Goal: Task Accomplishment & Management: Manage account settings

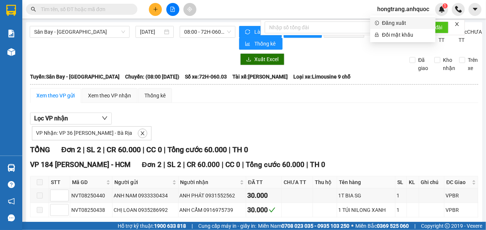
scroll to position [36, 0]
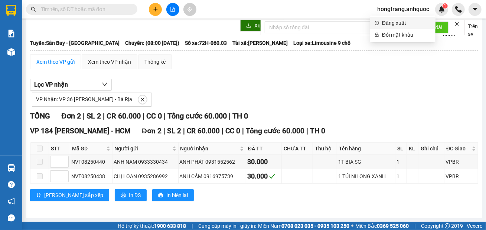
click at [391, 20] on span "Đăng xuất" at bounding box center [406, 23] width 49 height 8
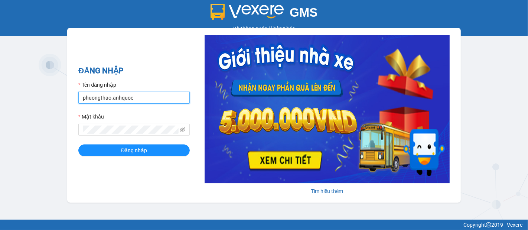
drag, startPoint x: 150, startPoint y: 102, endPoint x: 50, endPoint y: 101, distance: 99.1
click at [55, 101] on div "GMS Hệ thống quản lý hàng hóa ĐĂNG NHẬP Tên đăng nhập phuongthao.anhquoc Mật kh…" at bounding box center [264, 110] width 528 height 220
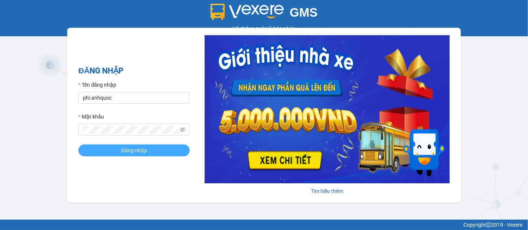
click at [106, 150] on button "Đăng nhập" at bounding box center [133, 151] width 111 height 12
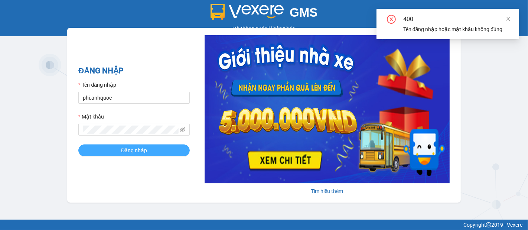
click at [134, 151] on span "Đăng nhập" at bounding box center [134, 151] width 26 height 8
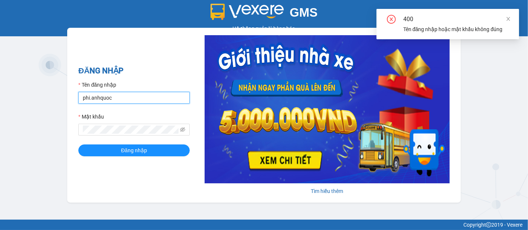
drag, startPoint x: 125, startPoint y: 100, endPoint x: 60, endPoint y: 98, distance: 65.7
click at [64, 99] on div "GMS Hệ thống quản lý hàng hóa ĐĂNG NHẬP Tên đăng nhập phi.anhquoc Mật khẩu Đăng…" at bounding box center [264, 110] width 528 height 220
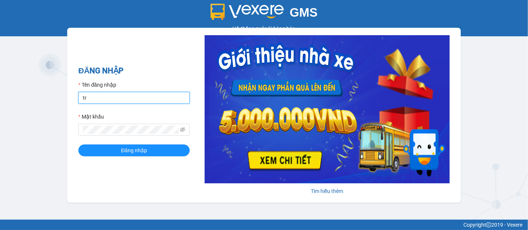
type input "t"
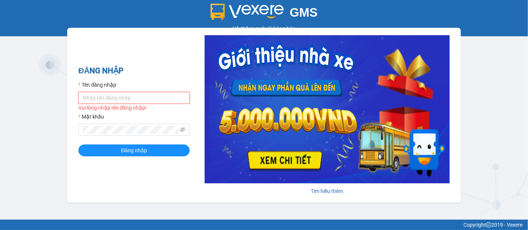
type input "g"
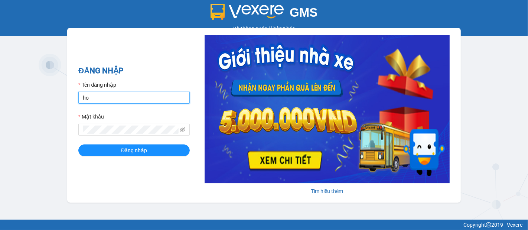
type input "hongtrang.anhquoc"
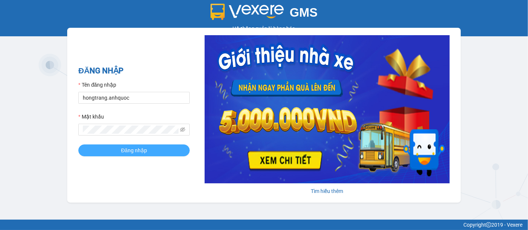
click at [127, 153] on span "Đăng nhập" at bounding box center [134, 151] width 26 height 8
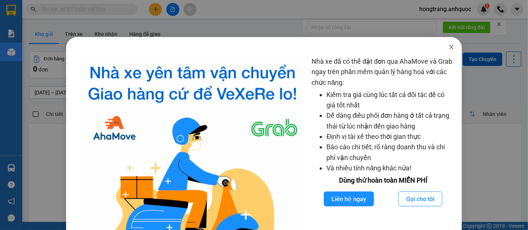
click at [449, 48] on icon "close" at bounding box center [451, 47] width 4 height 4
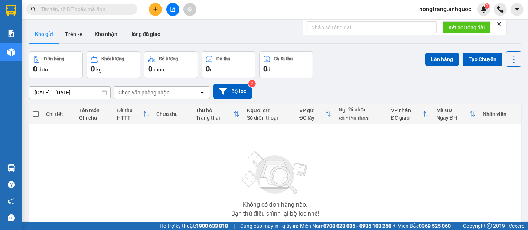
click at [501, 23] on icon "close" at bounding box center [498, 24] width 5 height 5
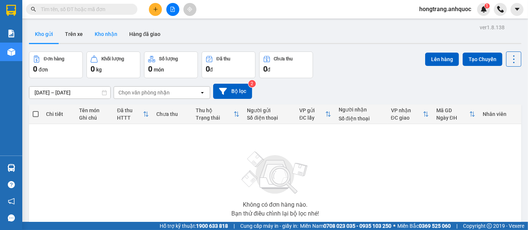
click at [102, 34] on button "Kho nhận" at bounding box center [106, 34] width 35 height 18
